Goal: Task Accomplishment & Management: Use online tool/utility

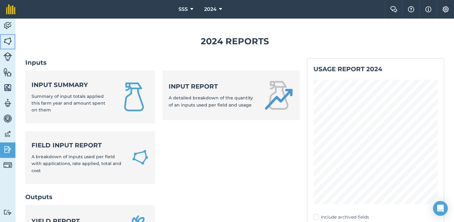
click at [8, 43] on img at bounding box center [7, 40] width 9 height 9
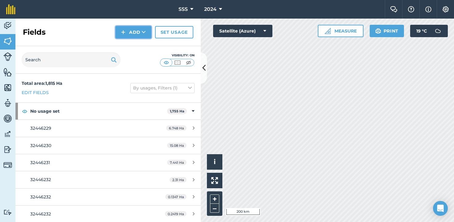
click at [135, 30] on button "Add" at bounding box center [134, 32] width 36 height 12
click at [139, 60] on link "Import" at bounding box center [134, 60] width 34 height 14
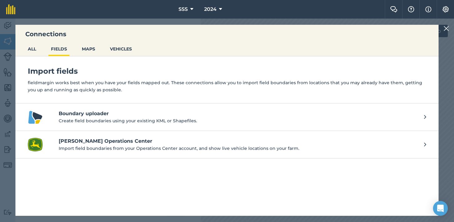
click at [100, 116] on h4 "Boundary uploader" at bounding box center [238, 113] width 359 height 7
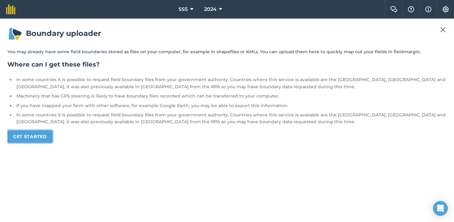
click at [42, 136] on link "Get started" at bounding box center [29, 136] width 45 height 12
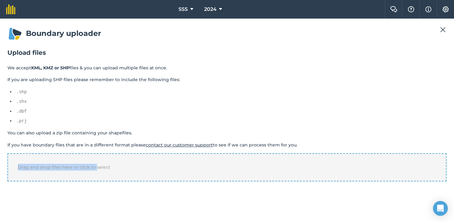
click at [95, 163] on div "Drag and drop files here or click to select" at bounding box center [227, 167] width 440 height 28
